Goal: Information Seeking & Learning: Find specific fact

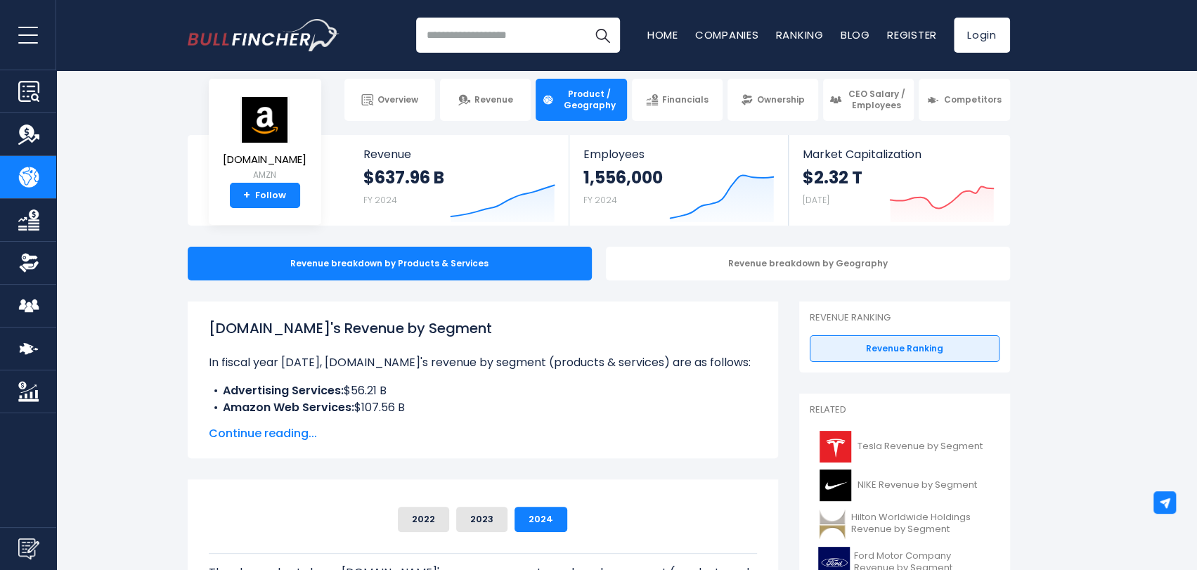
scroll to position [13, 0]
click at [292, 428] on span "Continue reading..." at bounding box center [483, 433] width 548 height 17
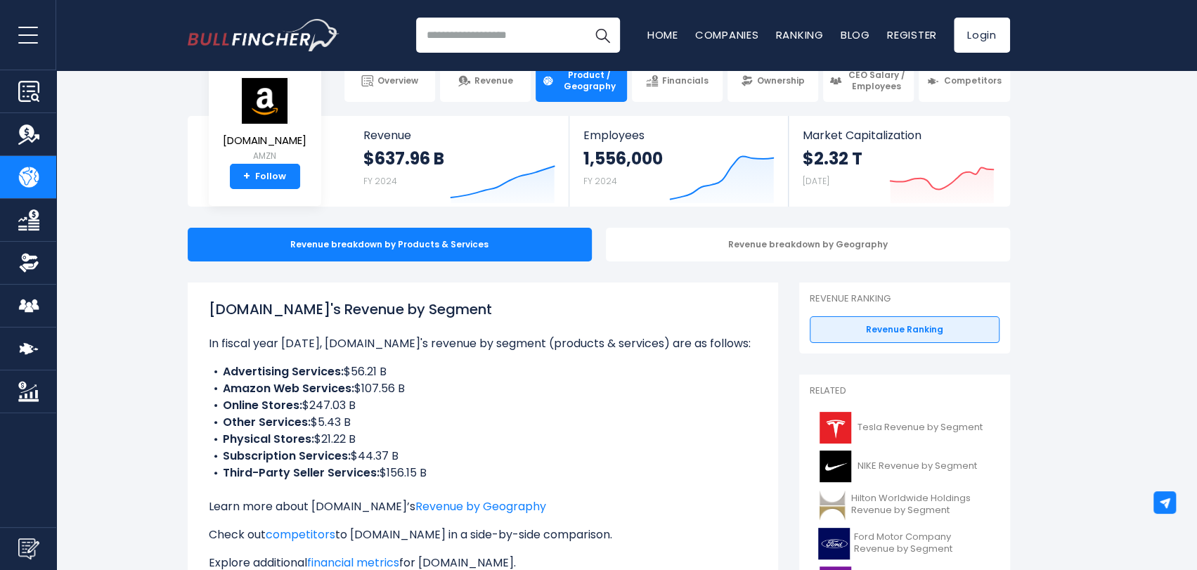
scroll to position [33, 0]
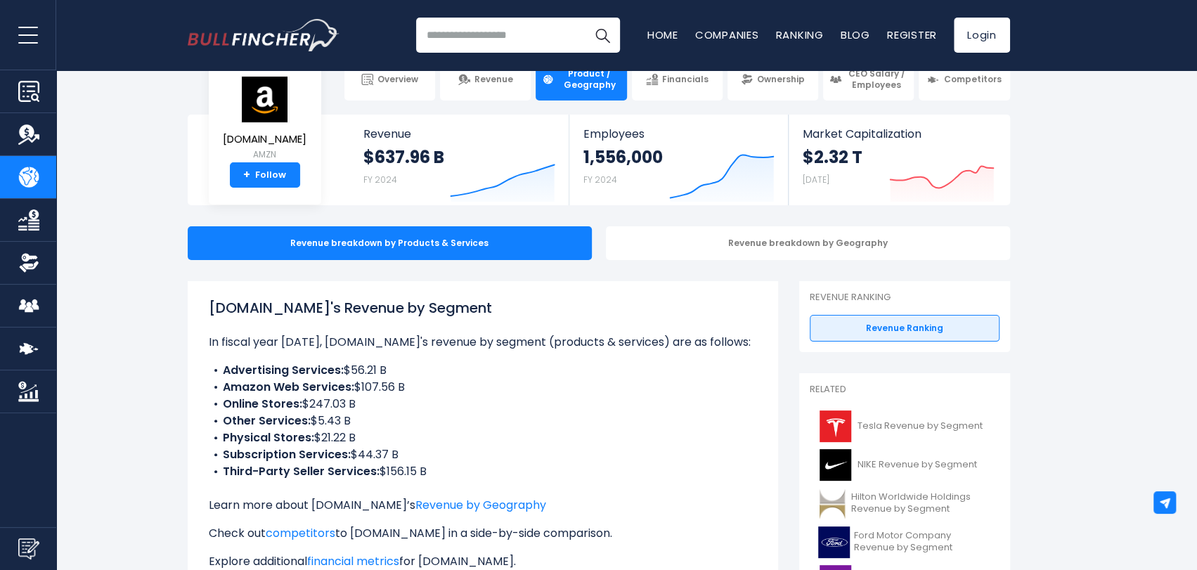
drag, startPoint x: 322, startPoint y: 405, endPoint x: 373, endPoint y: 412, distance: 51.7
click at [373, 412] on li "Online Stores: $247.03 B" at bounding box center [483, 404] width 548 height 17
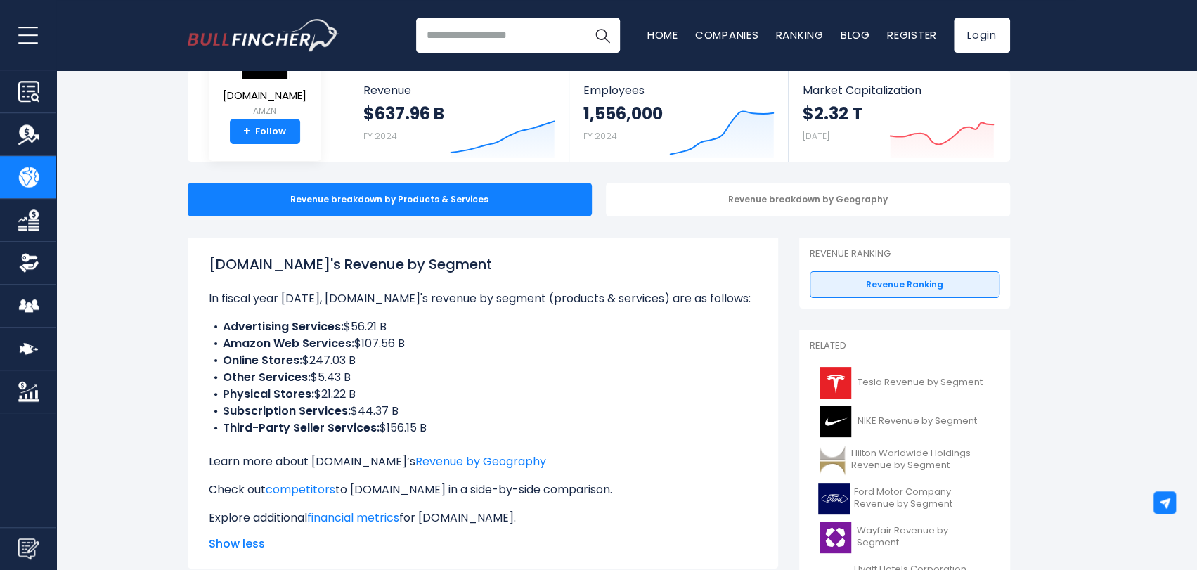
scroll to position [77, 0]
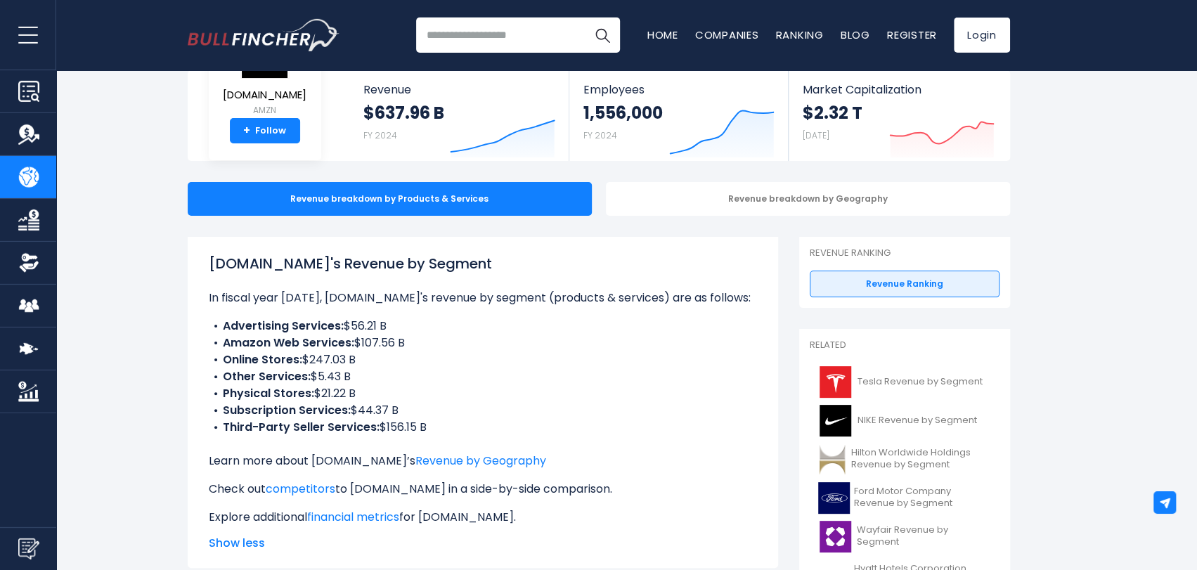
click at [443, 398] on li "Physical Stores: $21.22 B" at bounding box center [483, 393] width 548 height 17
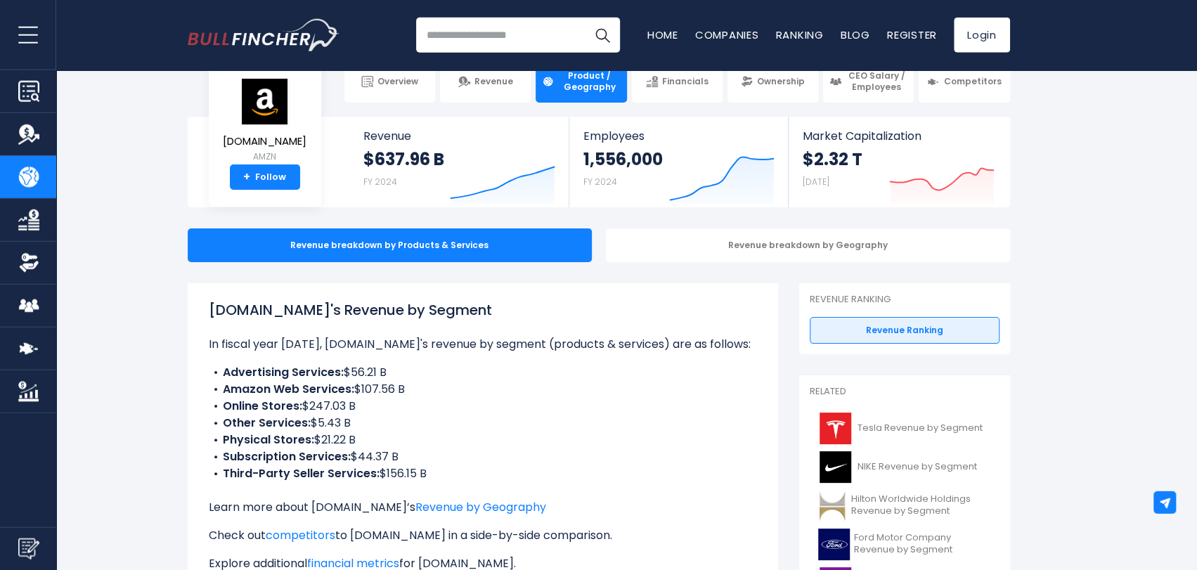
scroll to position [32, 0]
drag, startPoint x: 212, startPoint y: 311, endPoint x: 423, endPoint y: 479, distance: 270.5
click at [423, 479] on div "[DOMAIN_NAME]'s Revenue by Segment In fiscal year [DATE], [DOMAIN_NAME]'s reven…" at bounding box center [483, 435] width 548 height 273
drag, startPoint x: 434, startPoint y: 478, endPoint x: 206, endPoint y: 326, distance: 273.6
click at [209, 363] on ul "Advertising Services: $56.21 B Amazon Web Services: $107.56 B Online Stores: $2…" at bounding box center [483, 422] width 548 height 118
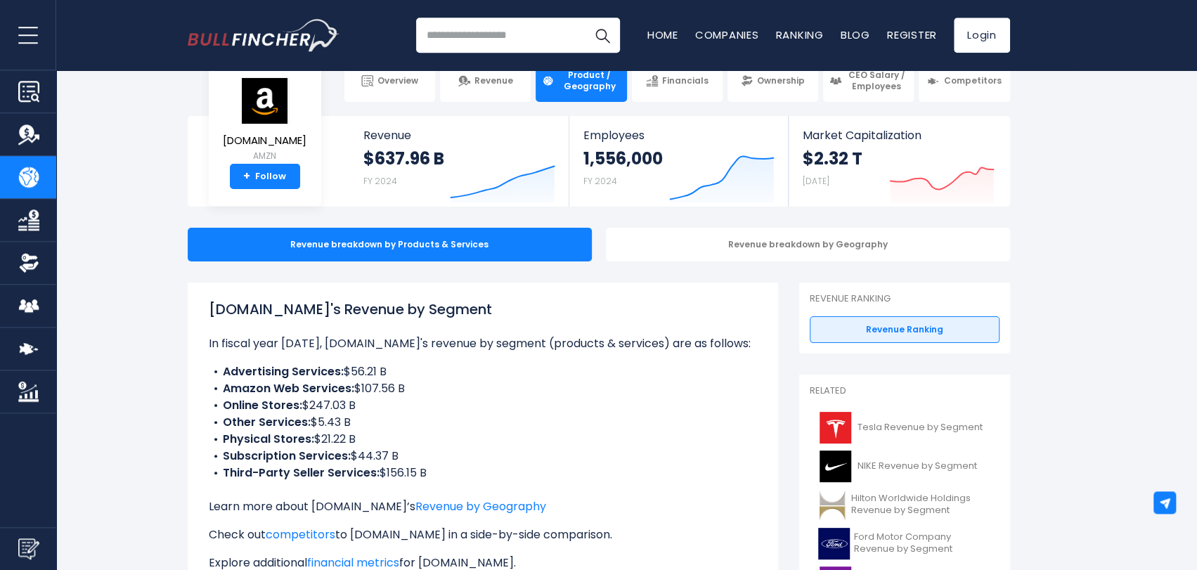
copy div "[DOMAIN_NAME]'s Revenue by Segment In fiscal year [DATE], [DOMAIN_NAME]'s reven…"
drag, startPoint x: 450, startPoint y: 156, endPoint x: 384, endPoint y: 159, distance: 65.4
click at [384, 159] on div "$637.96 B FY 2024 Created with Highcharts 12.1.2" at bounding box center [459, 177] width 192 height 59
click at [440, 160] on strong "$637.96 B" at bounding box center [403, 159] width 81 height 22
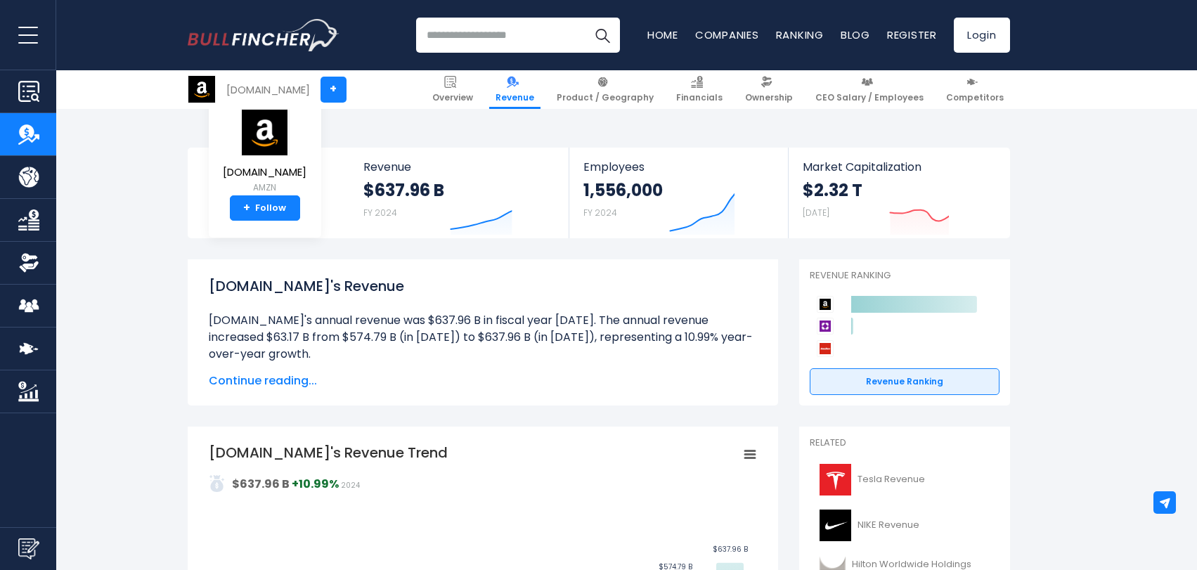
scroll to position [146, 0]
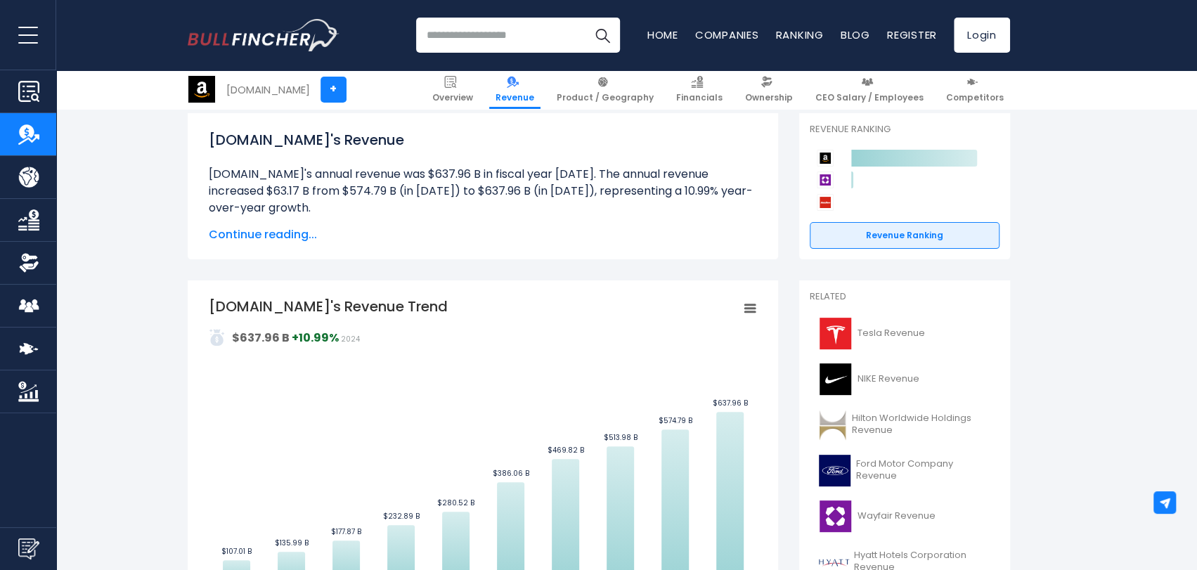
click at [297, 230] on span "Continue reading..." at bounding box center [483, 234] width 548 height 17
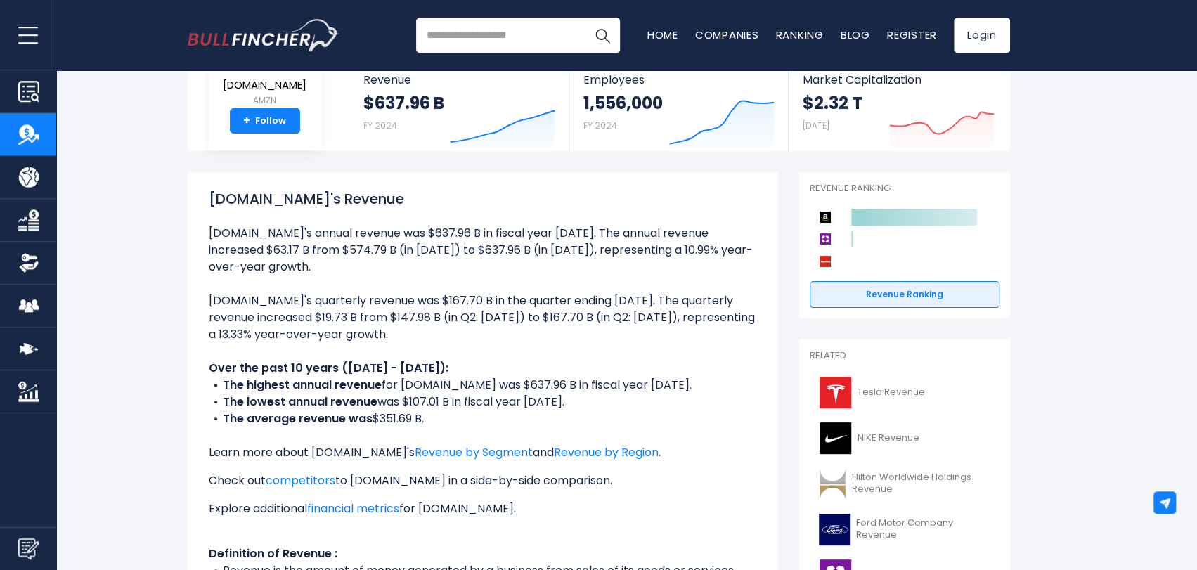
scroll to position [88, 0]
drag, startPoint x: 368, startPoint y: 389, endPoint x: 547, endPoint y: 372, distance: 180.1
click at [547, 372] on ul "Amazon.com's annual revenue was $637.96 B in fiscal year 2024. The annual reven…" at bounding box center [483, 409] width 548 height 371
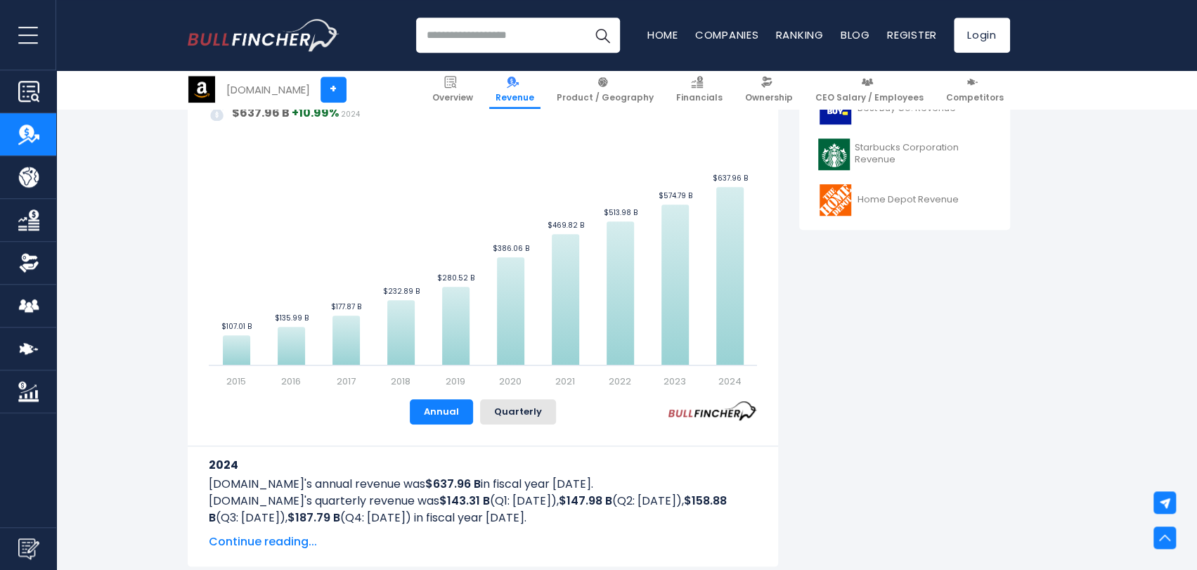
scroll to position [691, 0]
click at [525, 424] on button "Quarterly" at bounding box center [518, 410] width 76 height 25
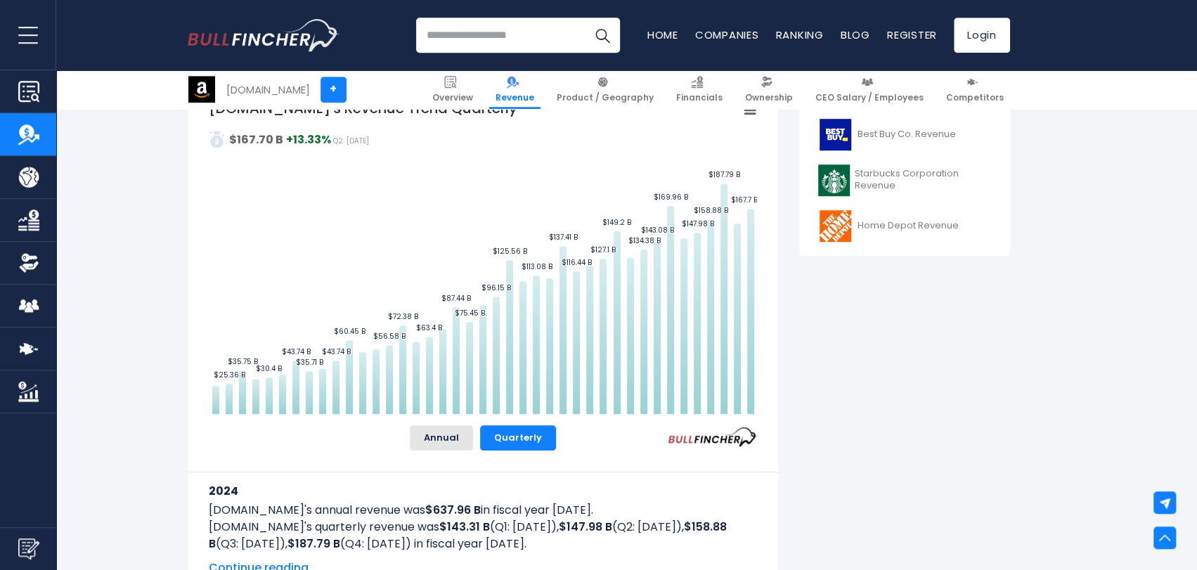
scroll to position [672, 0]
